Goal: Information Seeking & Learning: Learn about a topic

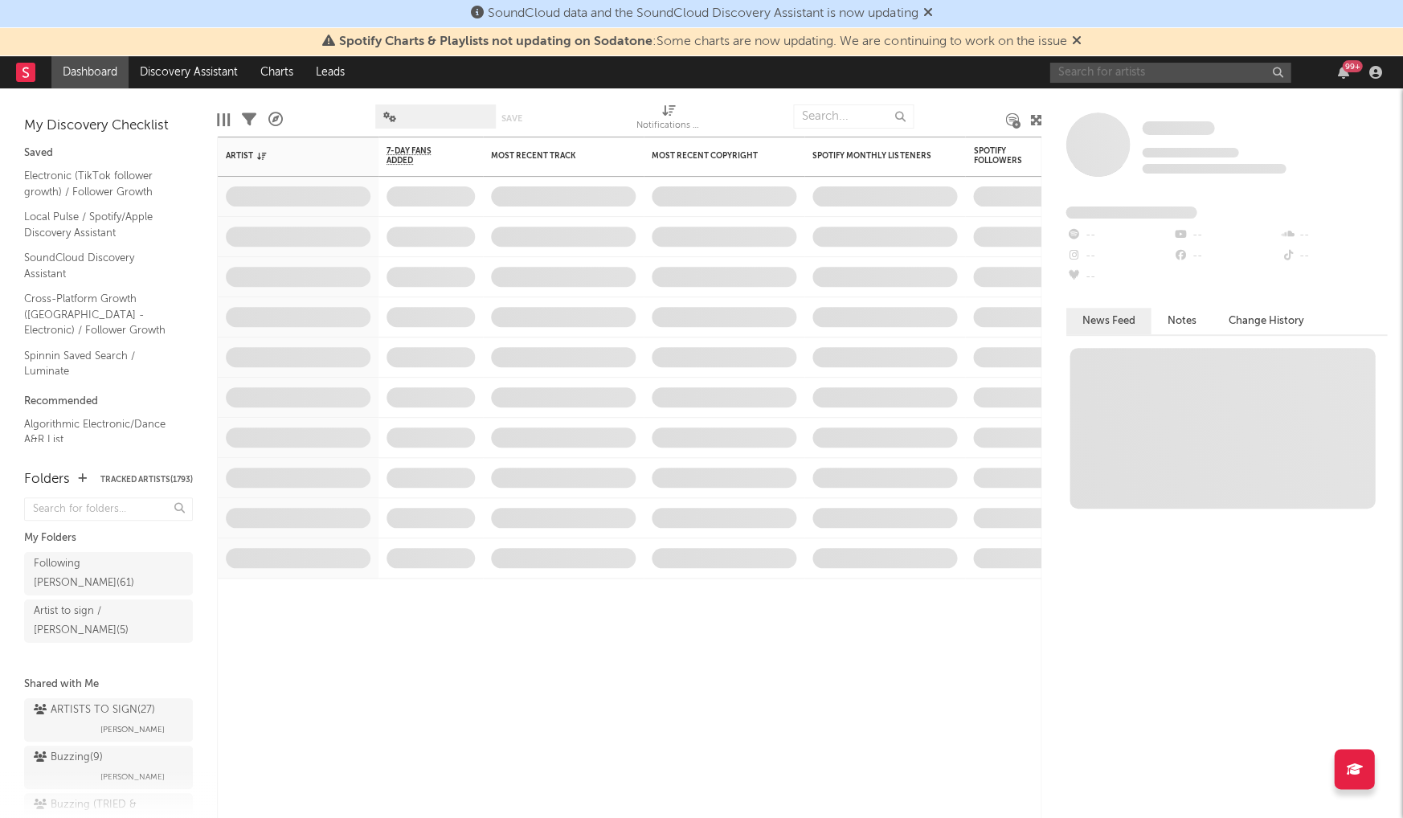
click at [1148, 74] on input "text" at bounding box center [1170, 73] width 241 height 20
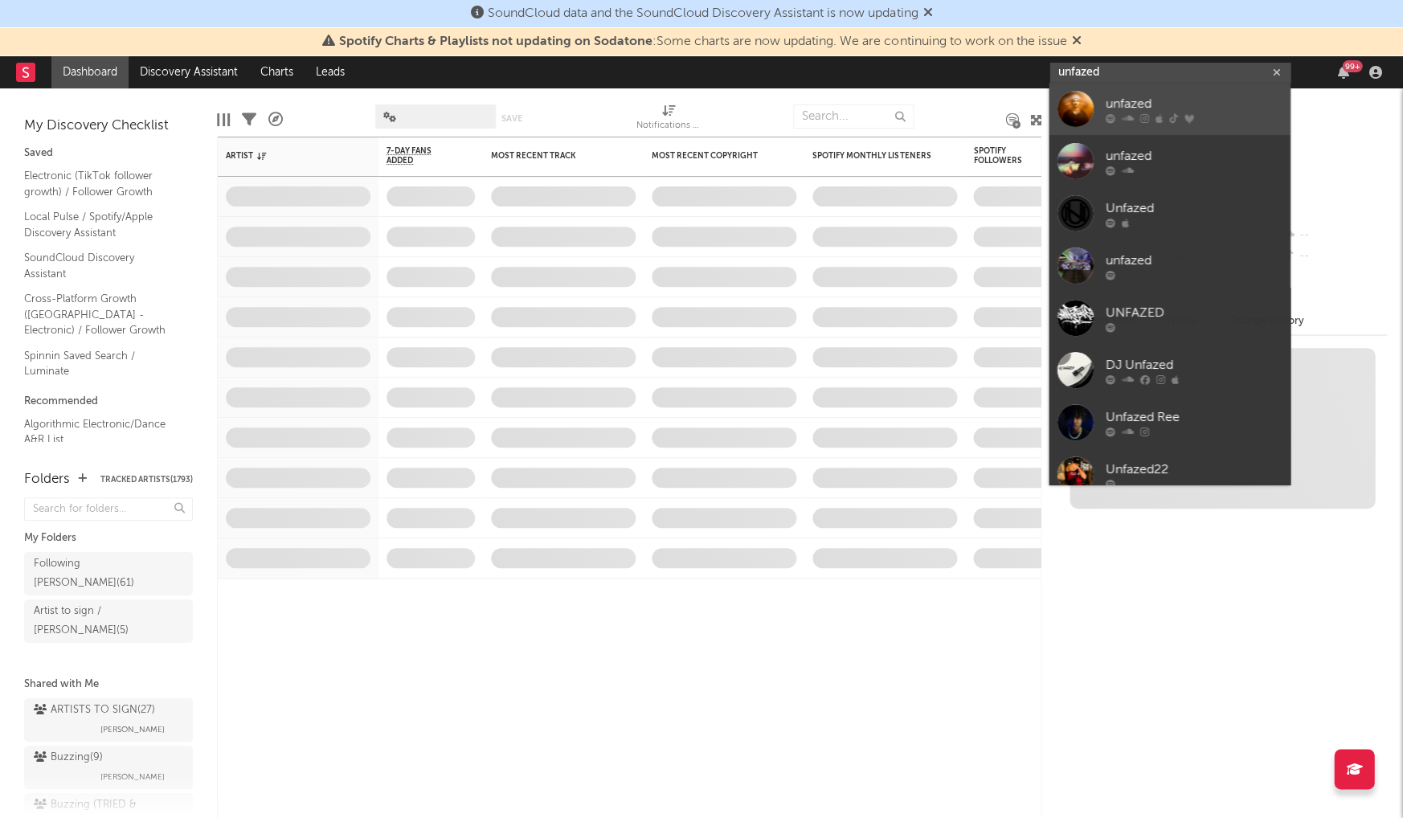
type input "unfazed"
click at [1146, 107] on div "unfazed" at bounding box center [1193, 103] width 177 height 19
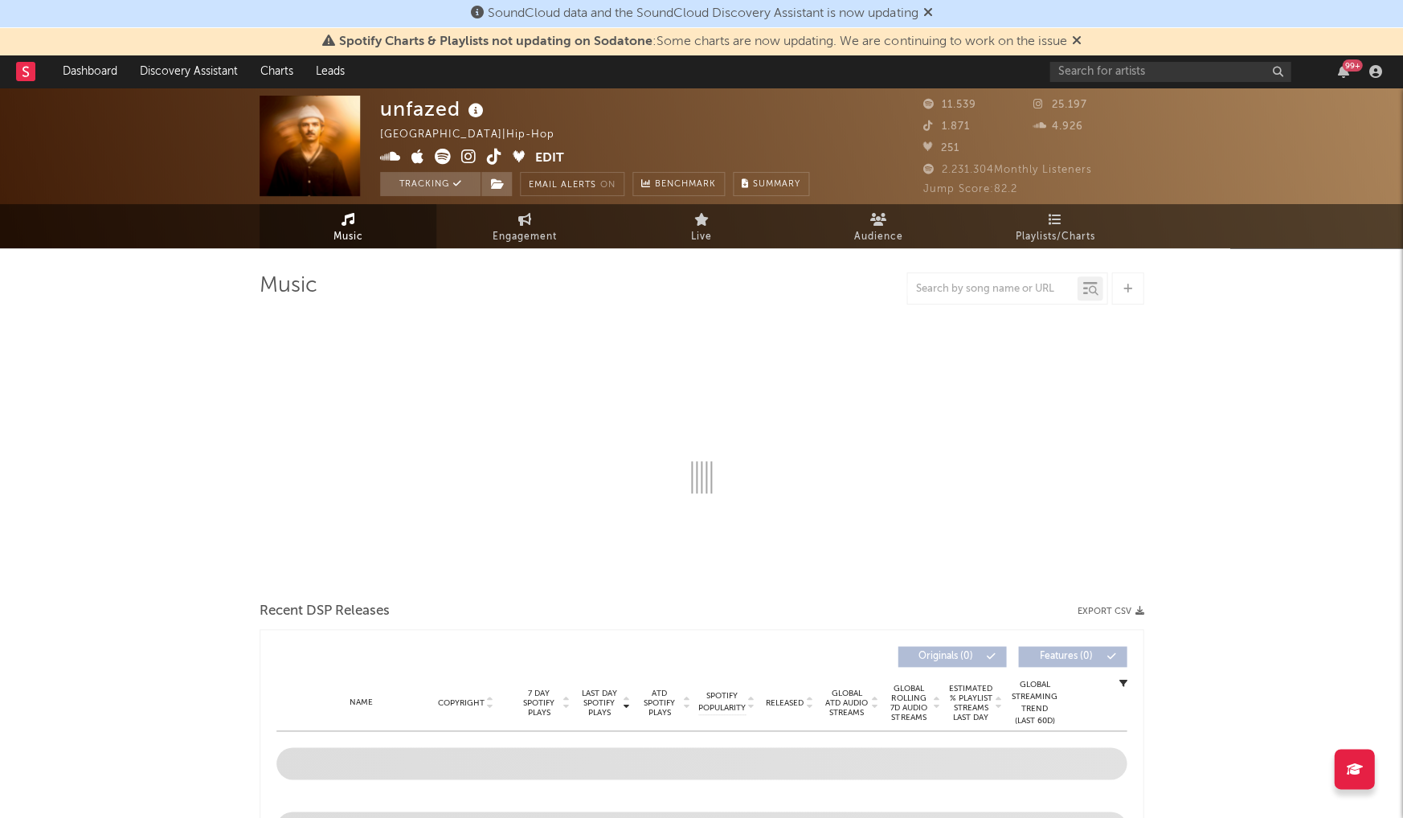
select select "6m"
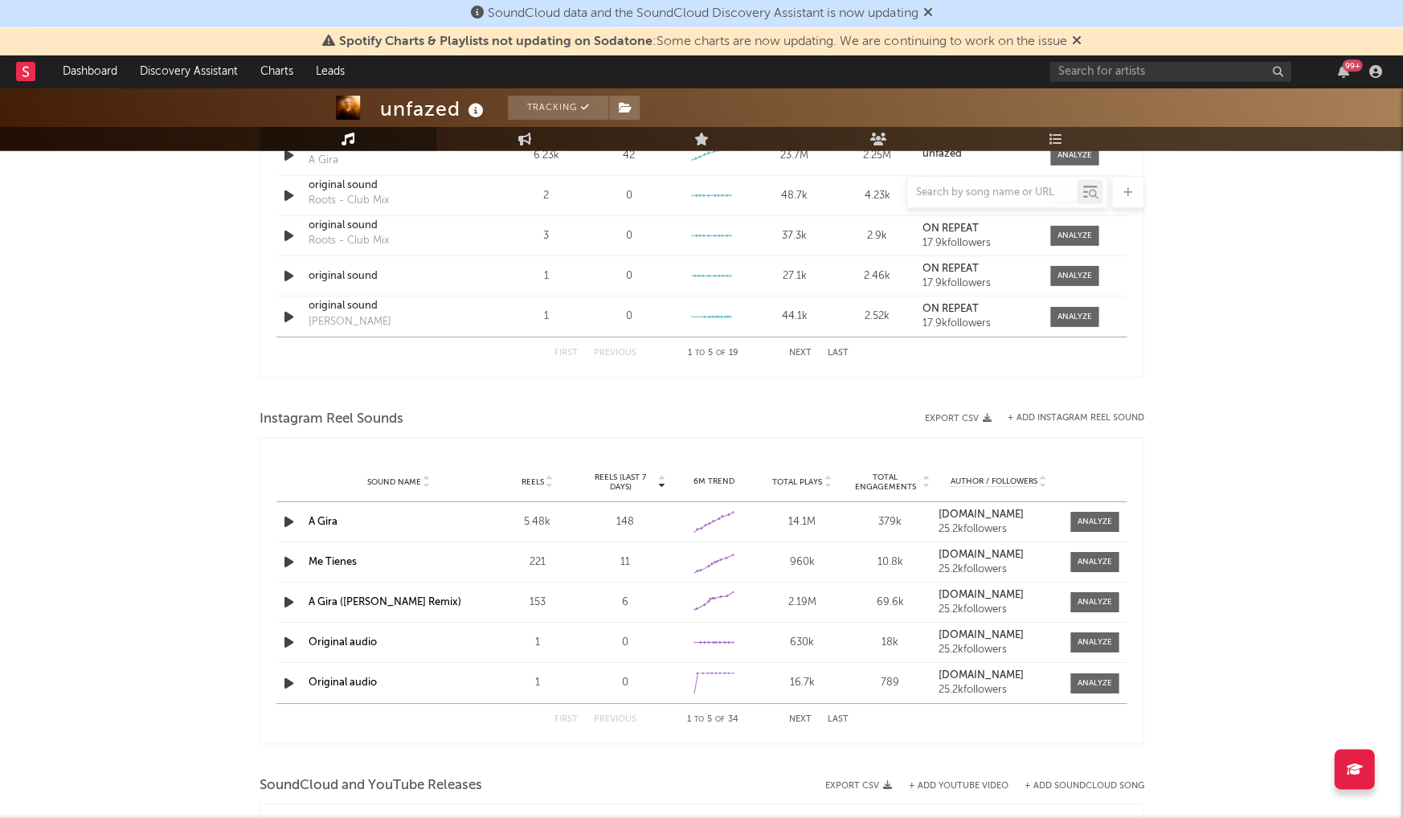
scroll to position [1228, 0]
click at [801, 719] on button "Next" at bounding box center [800, 722] width 23 height 9
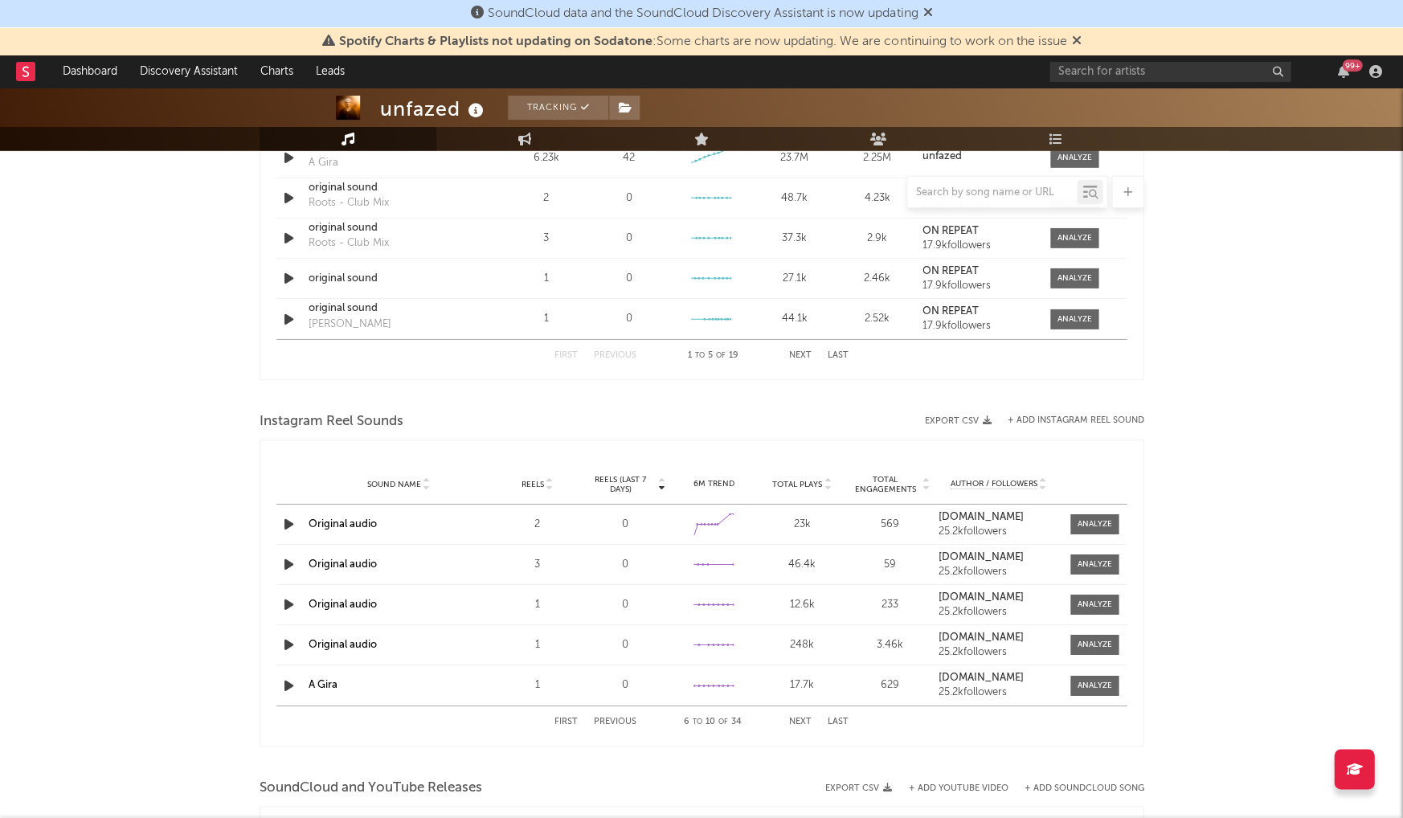
click at [801, 719] on button "Next" at bounding box center [800, 722] width 23 height 9
click at [801, 718] on button "Next" at bounding box center [800, 722] width 23 height 9
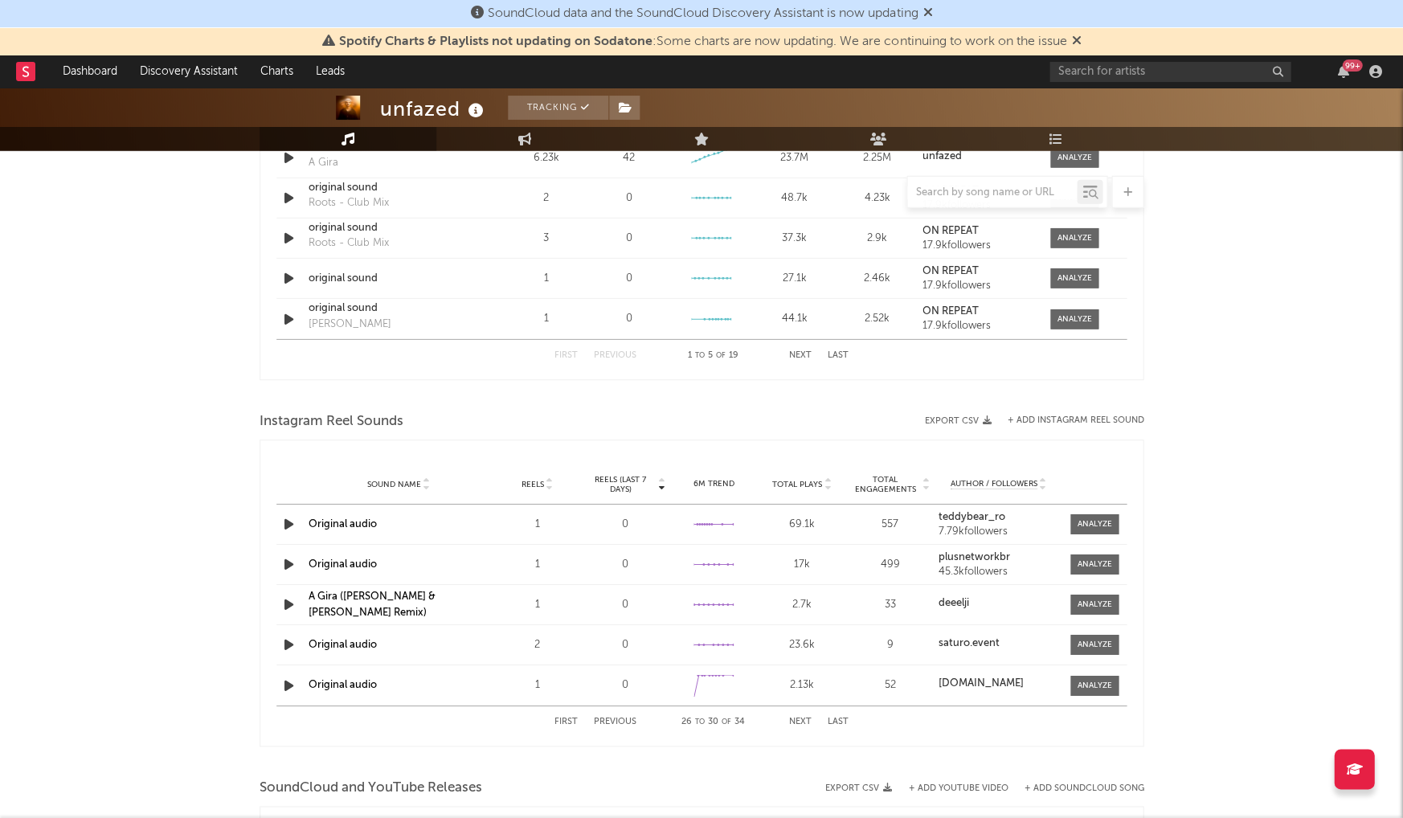
click at [801, 718] on button "Next" at bounding box center [800, 722] width 23 height 9
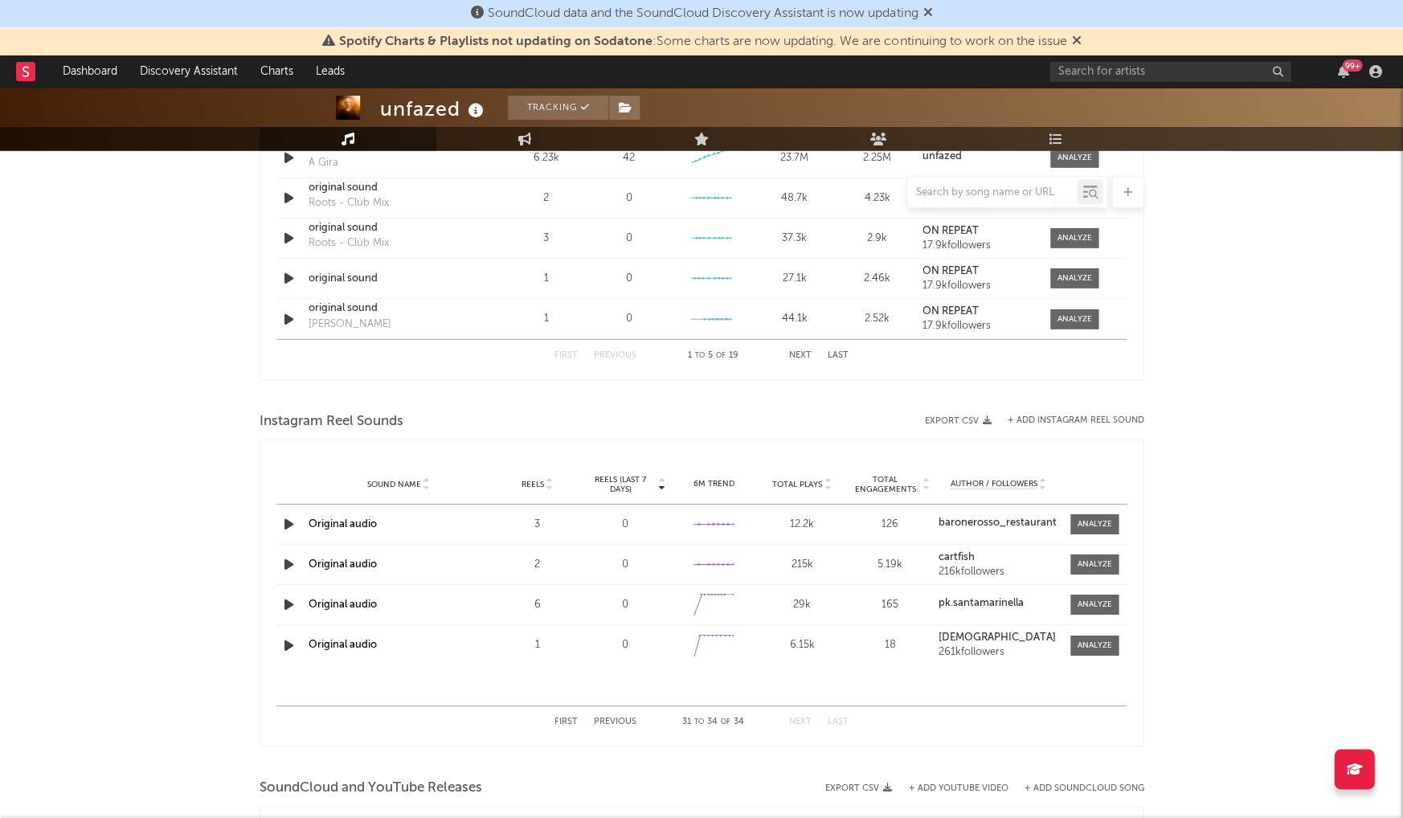
click at [560, 718] on button "First" at bounding box center [566, 722] width 23 height 9
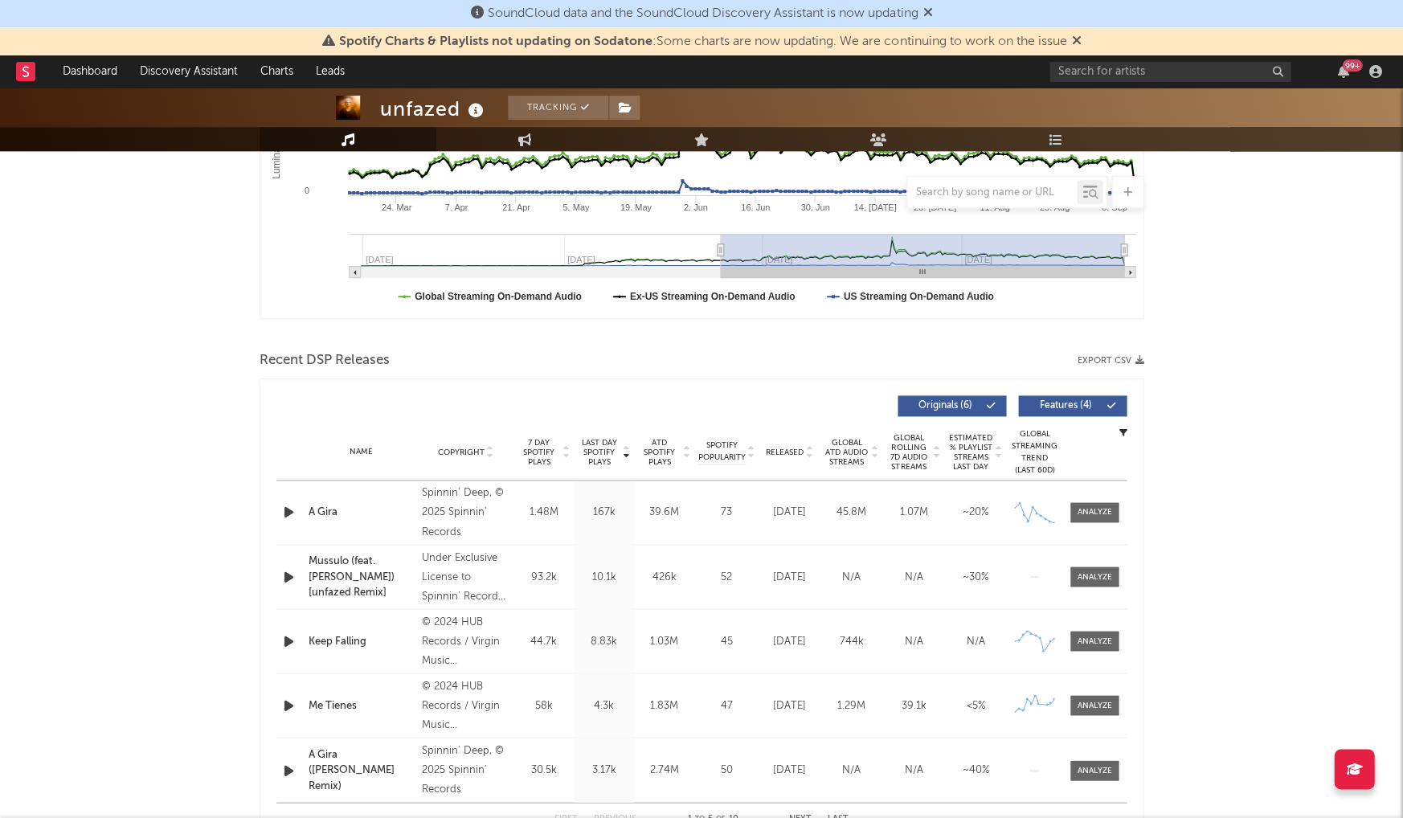
scroll to position [386, 0]
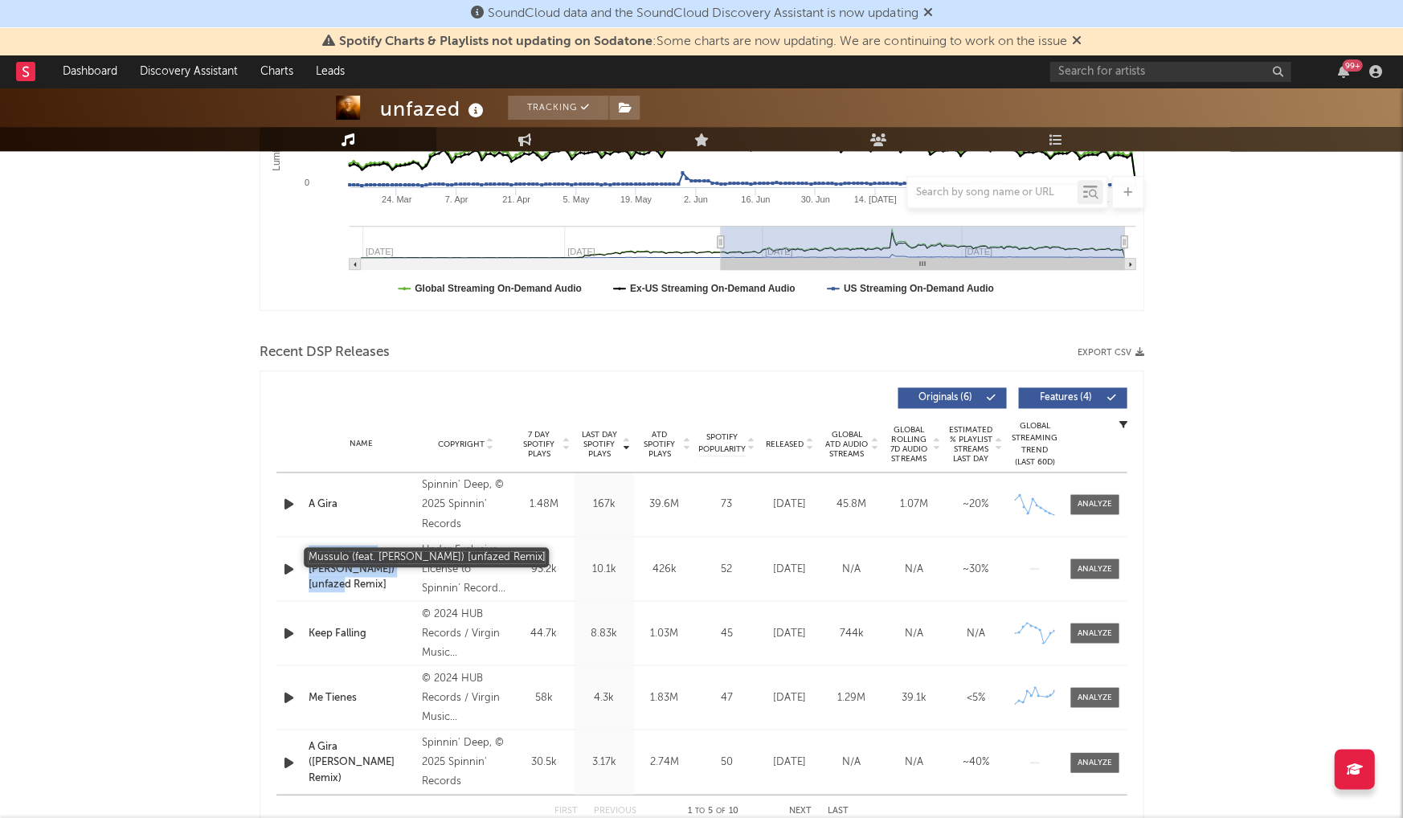
drag, startPoint x: 301, startPoint y: 557, endPoint x: 393, endPoint y: 573, distance: 93.8
click at [393, 573] on div "Name Mussulo (feat. Doddy) [unfazed Remix] Copyright Under Exclusive License to…" at bounding box center [701, 568] width 850 height 63
copy div "Name Mussulo (feat. Doddy) [unfazed Remix]"
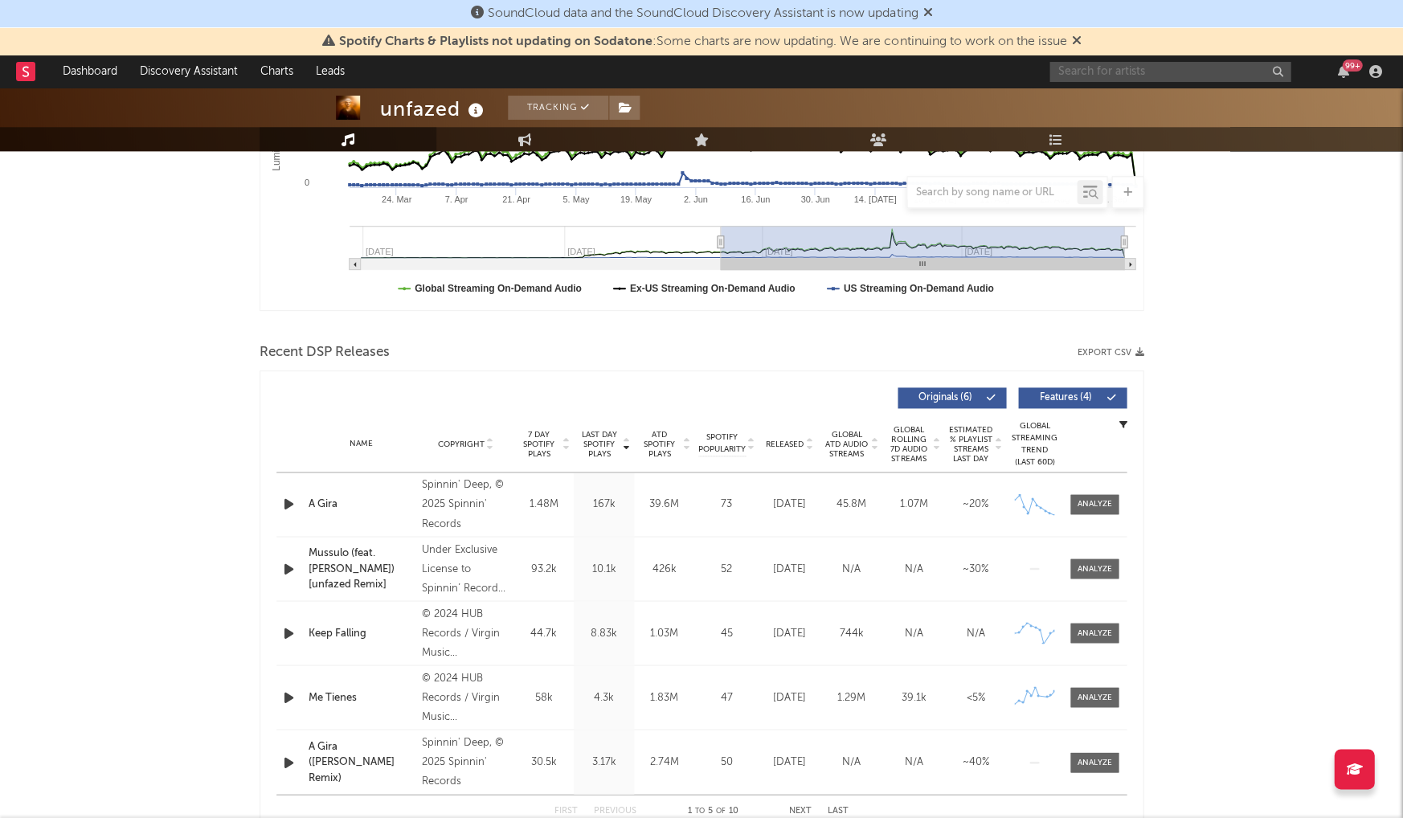
click at [1125, 71] on input "text" at bounding box center [1170, 72] width 241 height 20
paste input "Naty Beats"
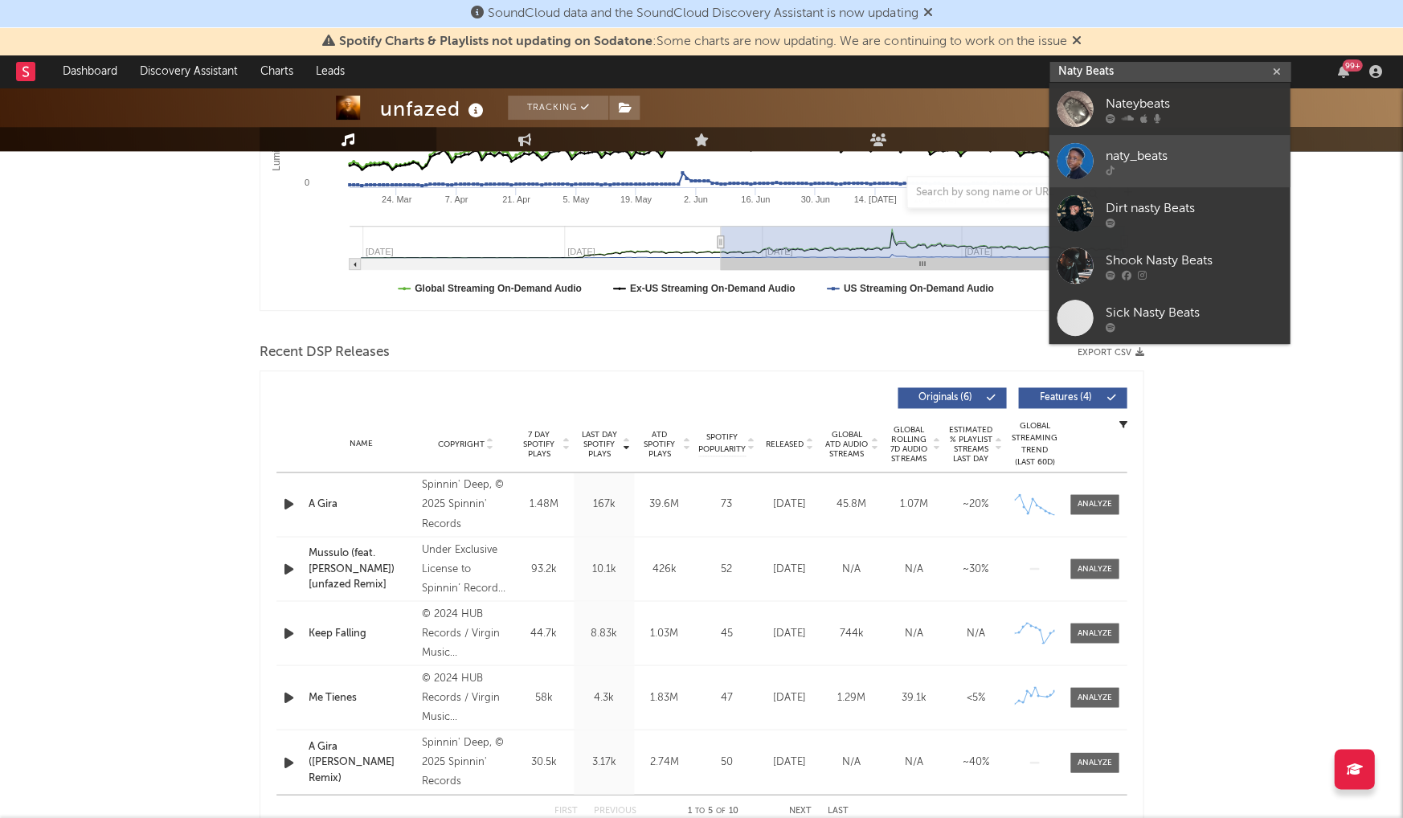
type input "Naty Beats"
click at [1142, 165] on div "naty_beats" at bounding box center [1193, 155] width 177 height 19
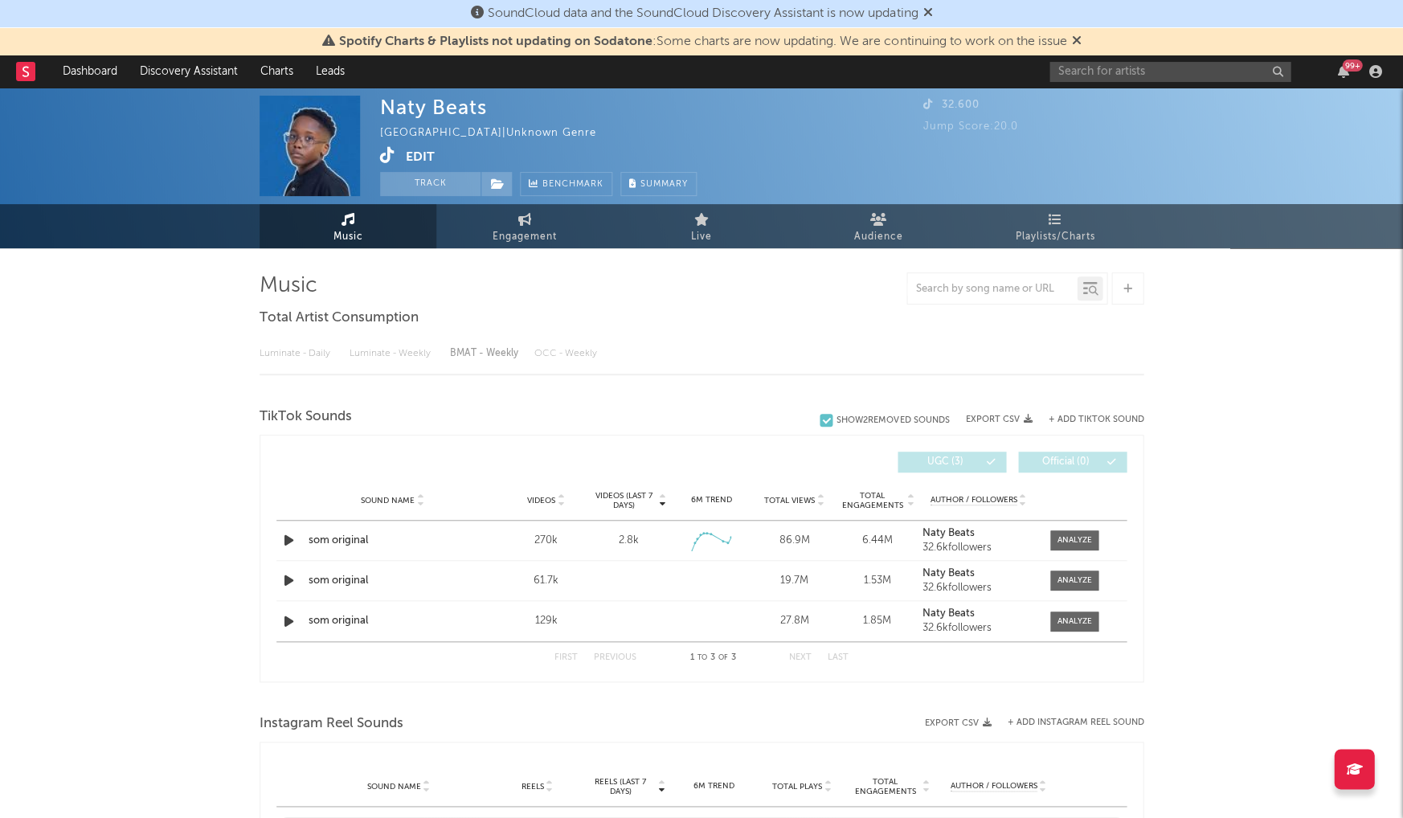
select select "1w"
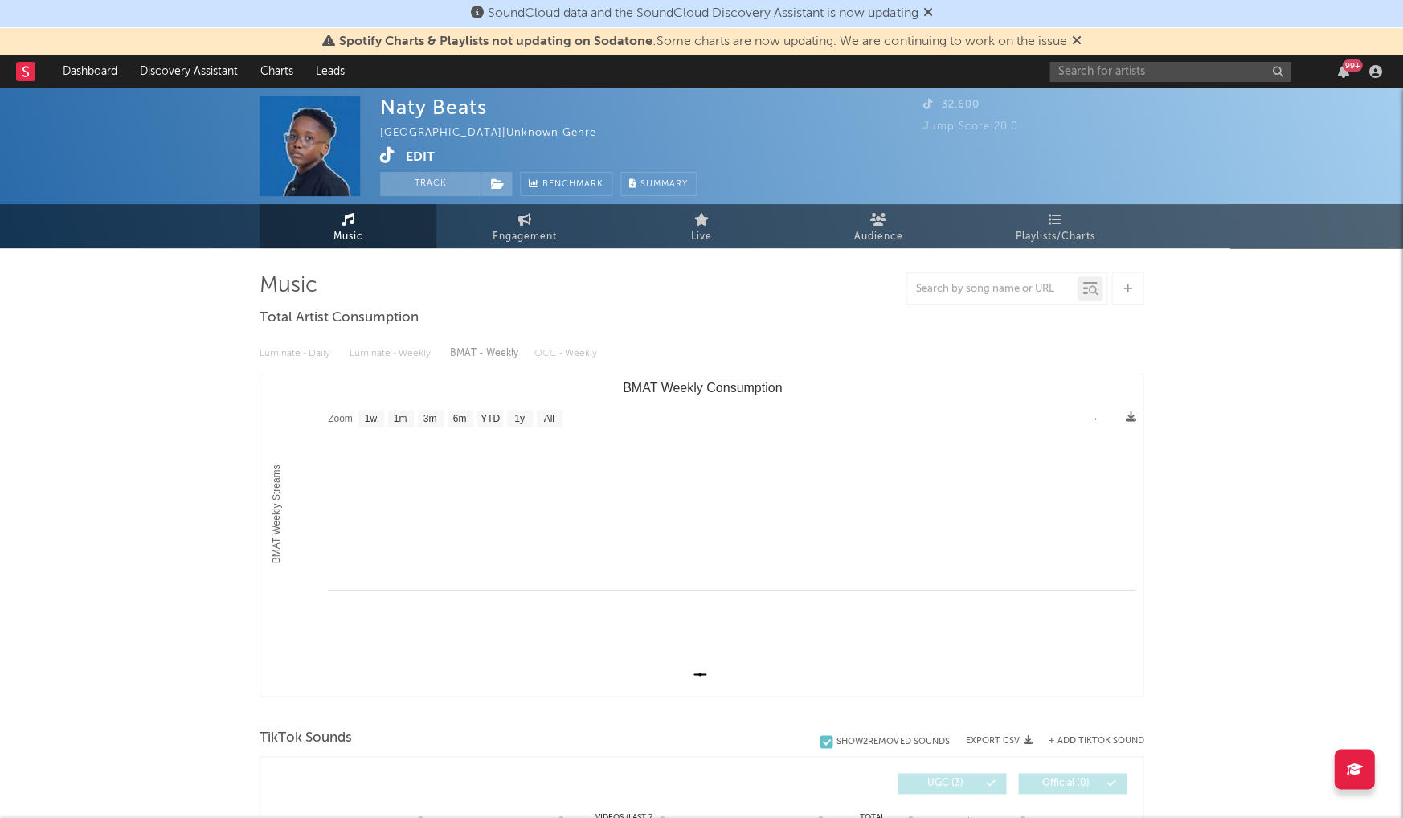
click at [385, 156] on icon at bounding box center [387, 155] width 15 height 16
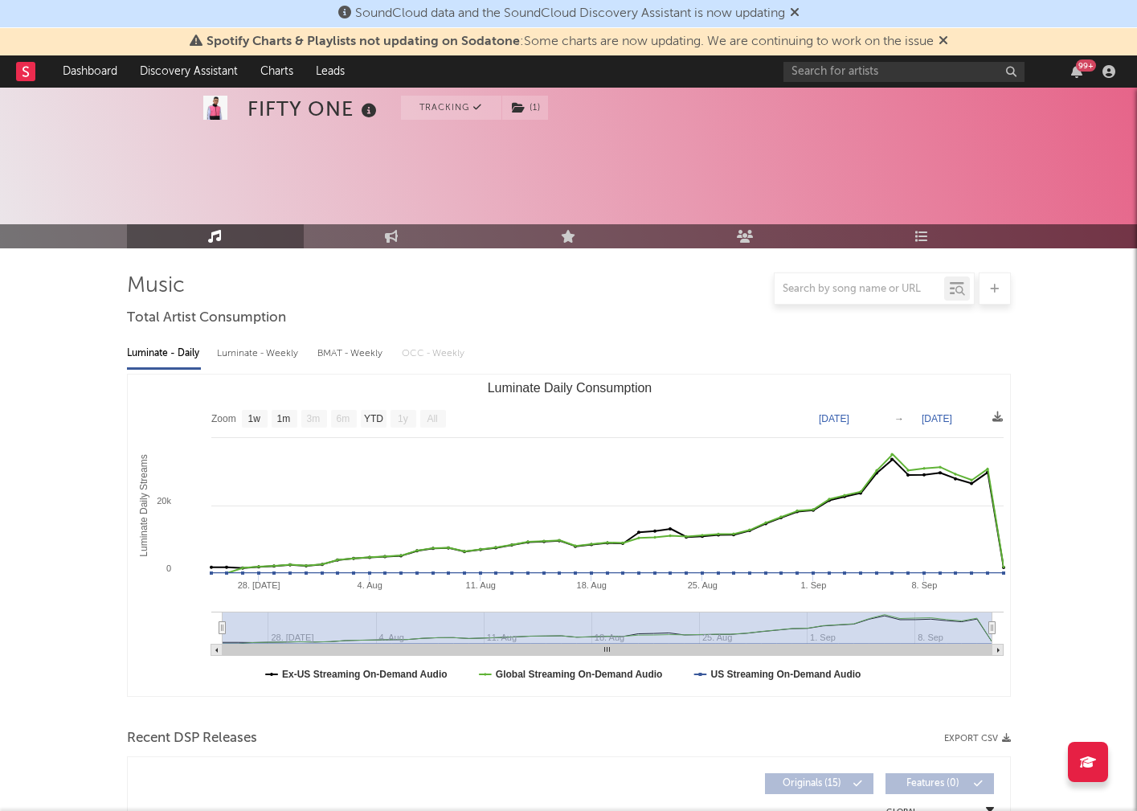
select select "1w"
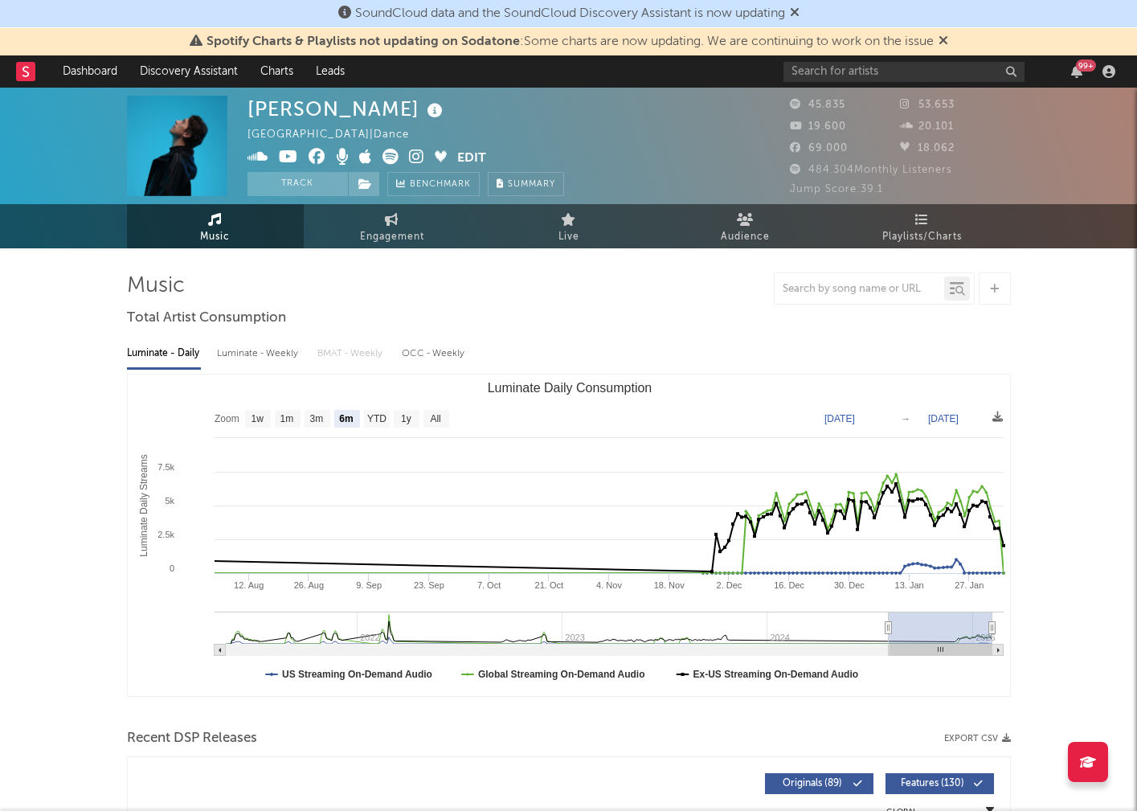
select select "6m"
